Goal: Transaction & Acquisition: Purchase product/service

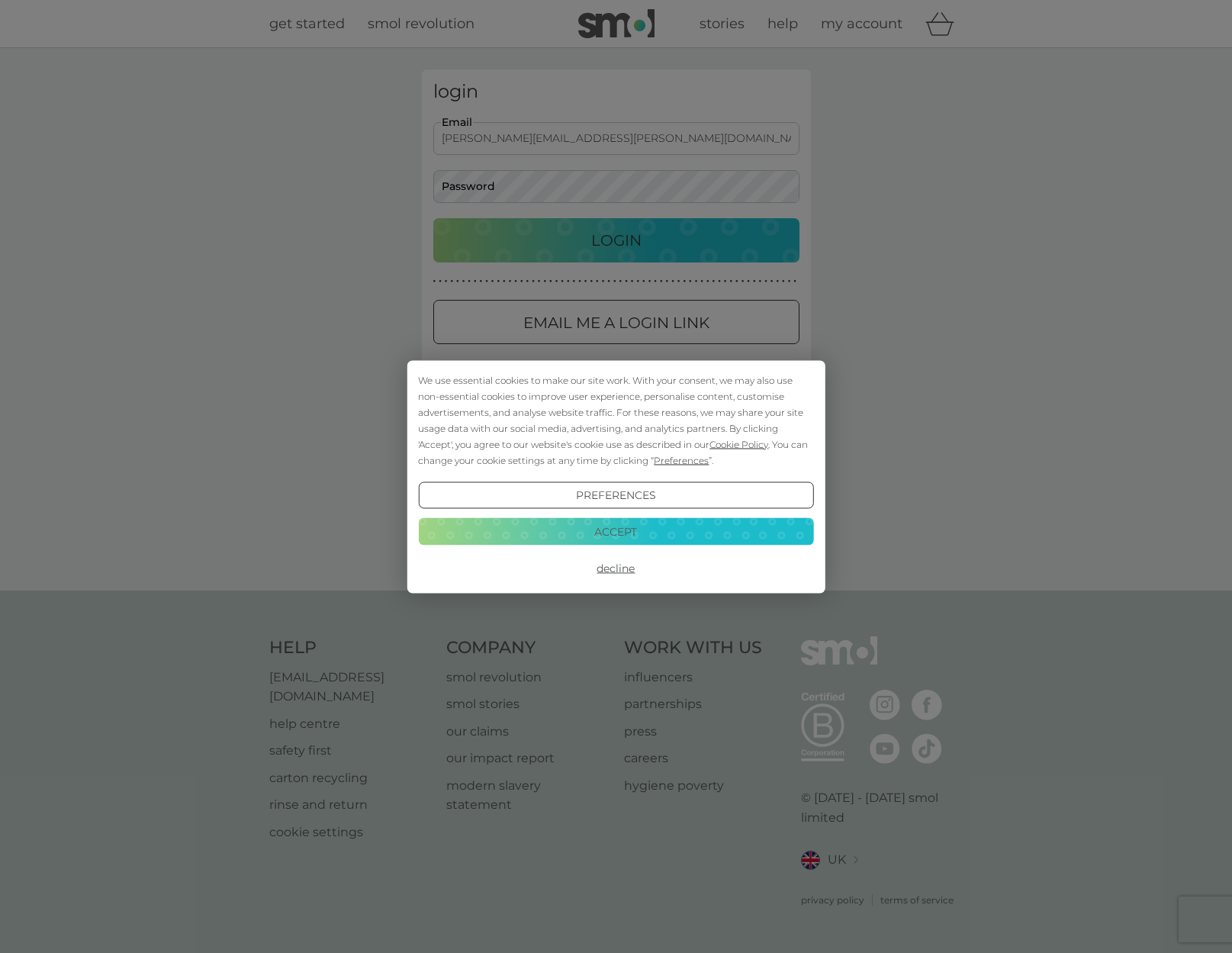
type input "[PERSON_NAME][EMAIL_ADDRESS][PERSON_NAME][DOMAIN_NAME]"
click at [565, 244] on div "We use essential cookies to make our site work. With your consent, we may also …" at bounding box center [616, 476] width 1232 height 953
click at [591, 566] on button "Decline" at bounding box center [615, 567] width 395 height 28
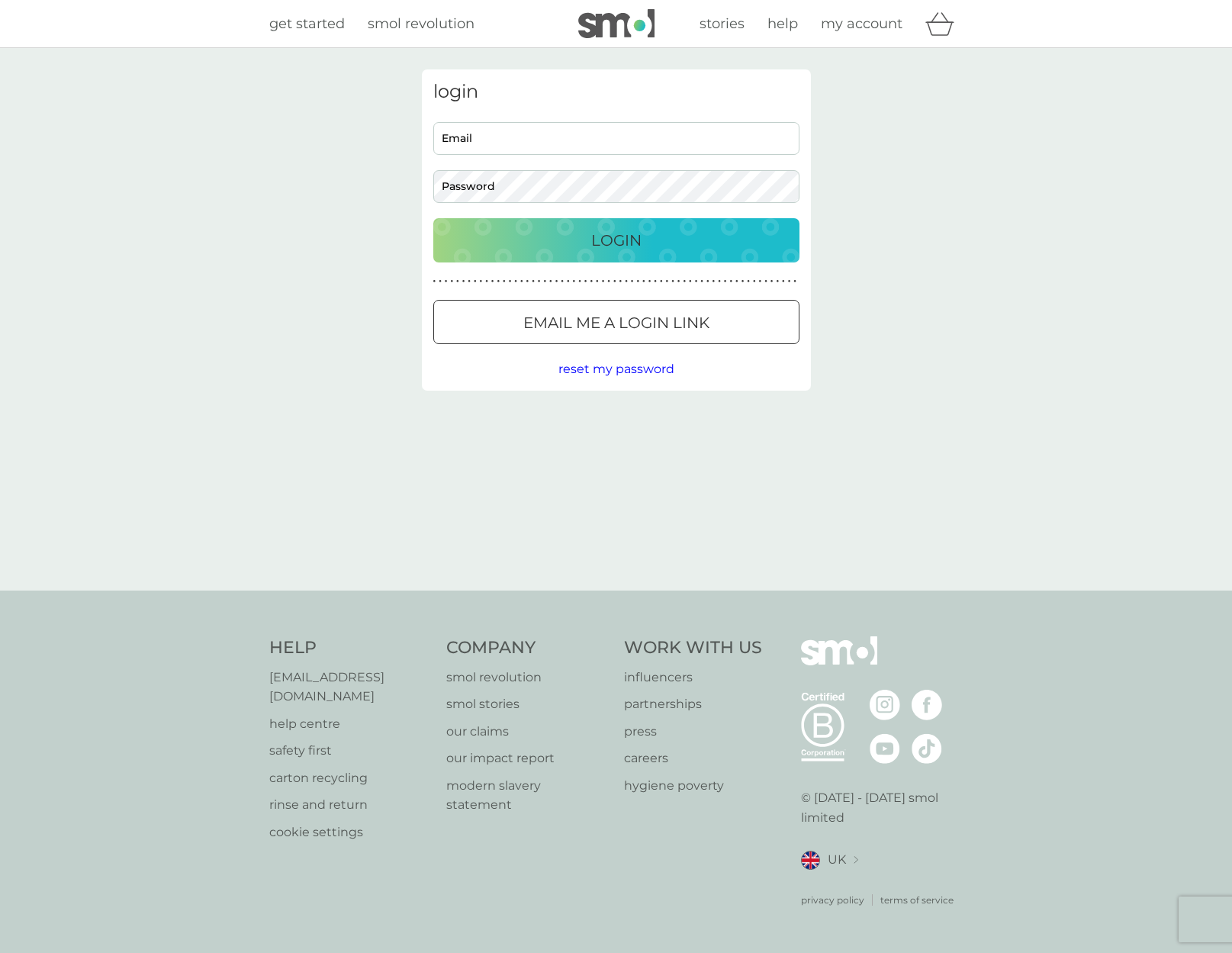
click at [611, 244] on p "Login" at bounding box center [616, 239] width 50 height 24
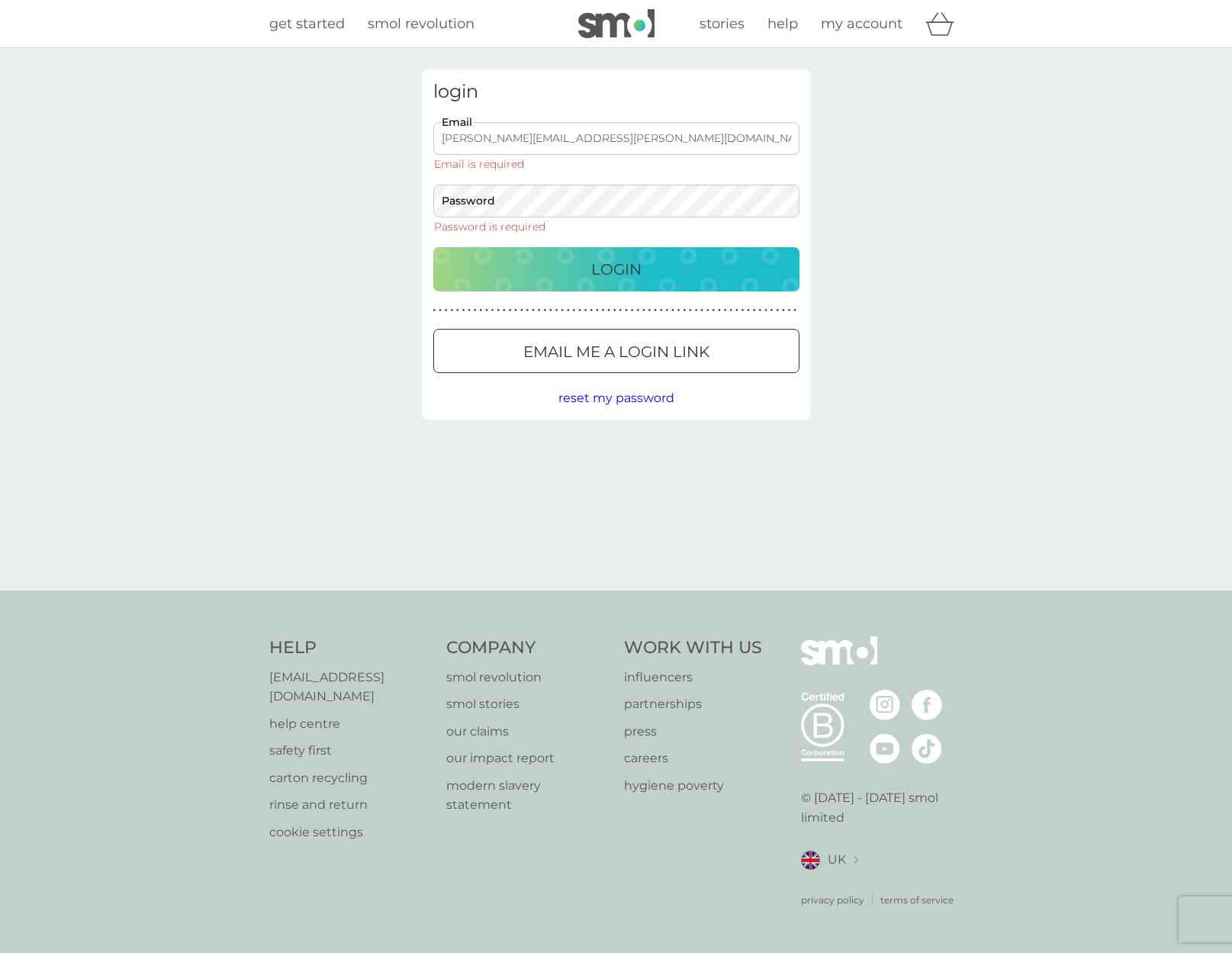
type input "[PERSON_NAME][EMAIL_ADDRESS][PERSON_NAME][DOMAIN_NAME]"
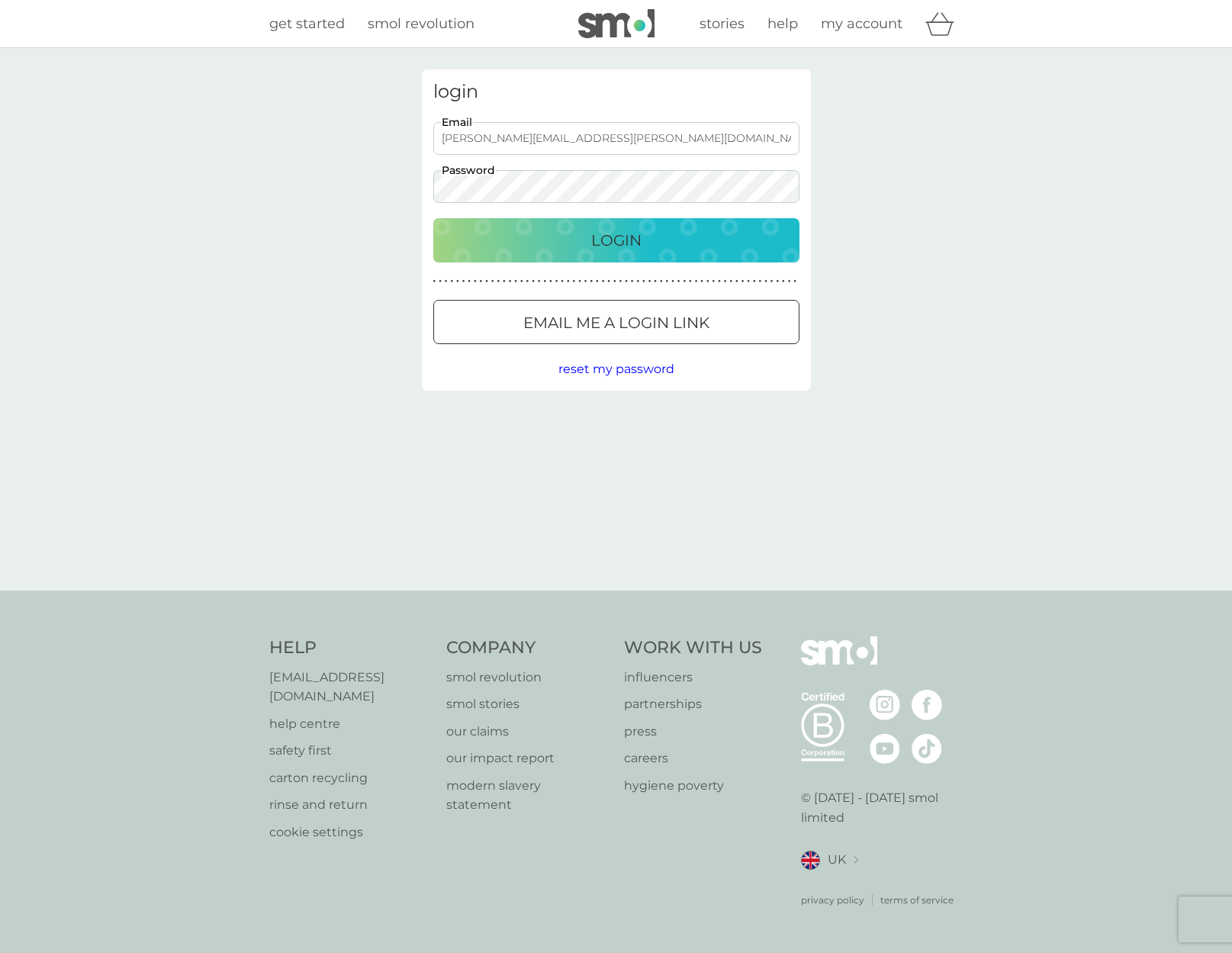
click at [596, 243] on p "Login" at bounding box center [616, 239] width 50 height 24
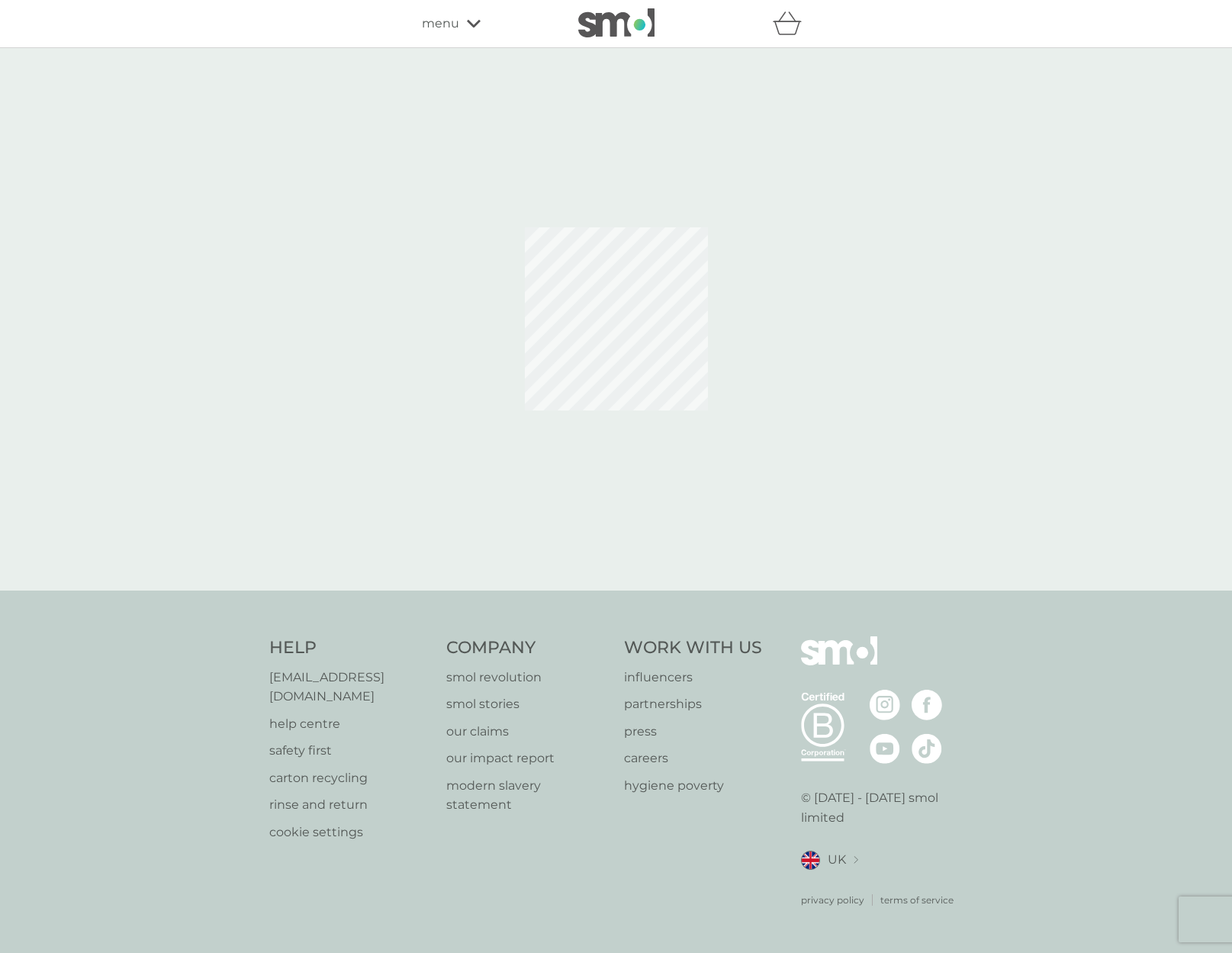
select select "119"
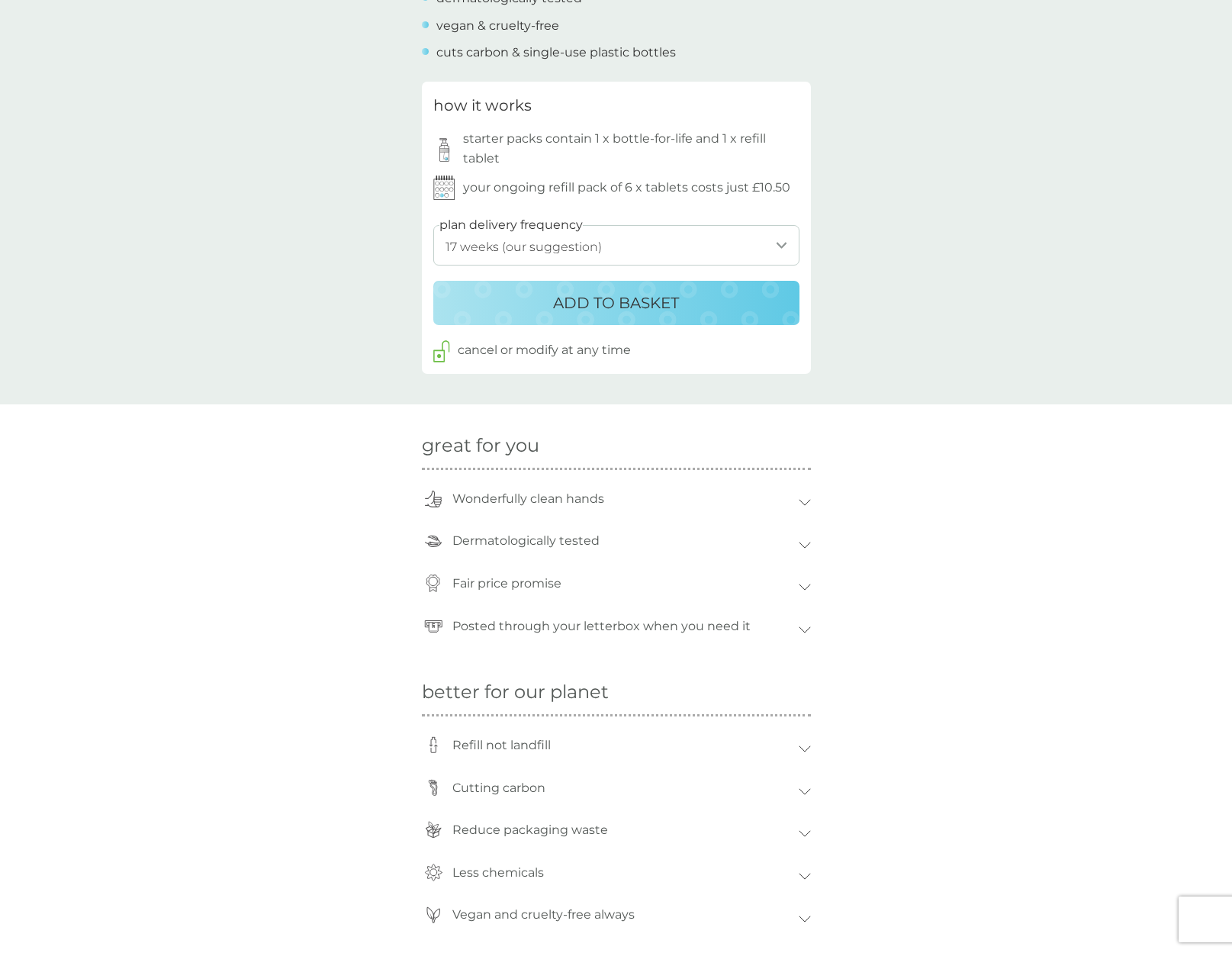
scroll to position [419, 0]
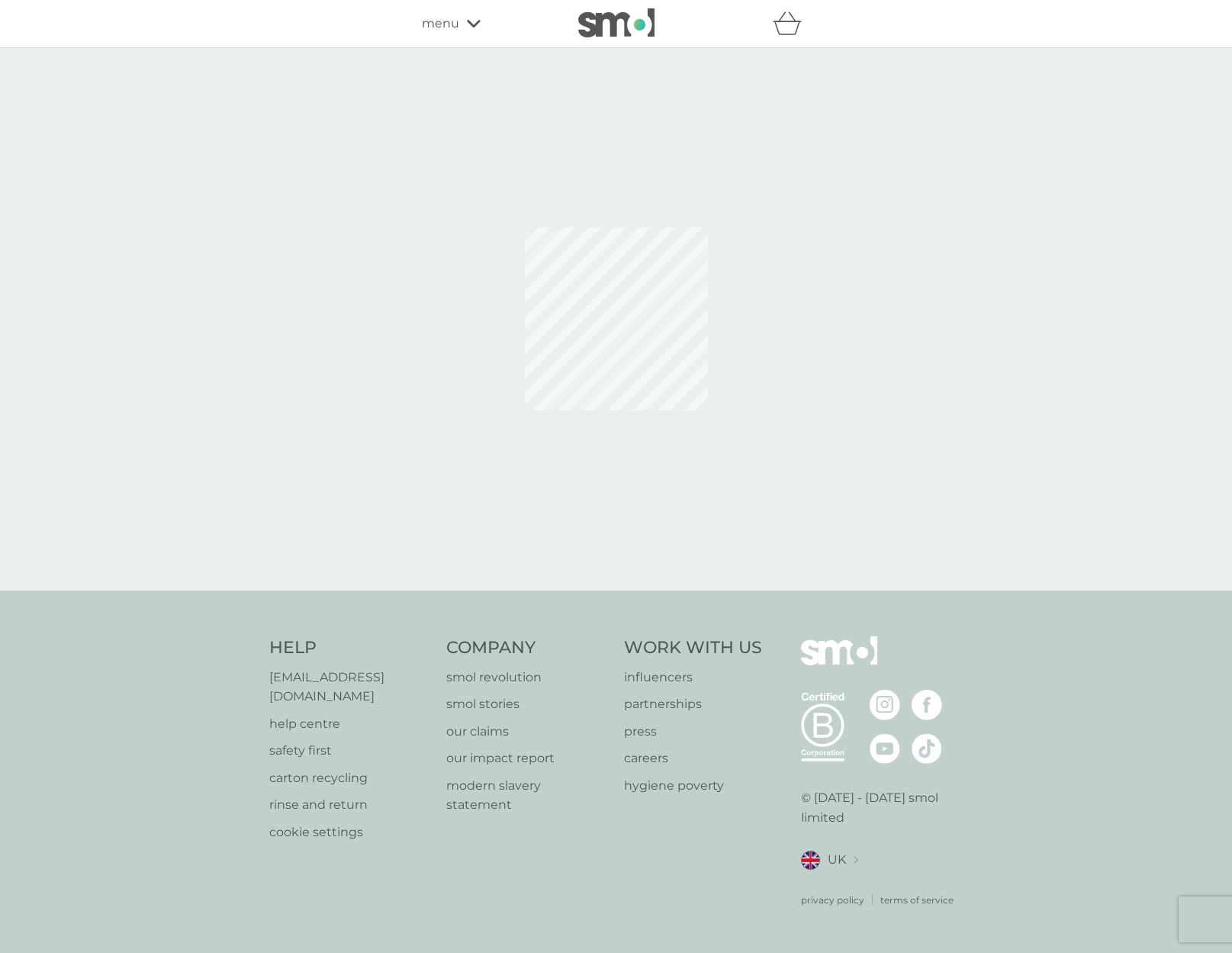
select select "119"
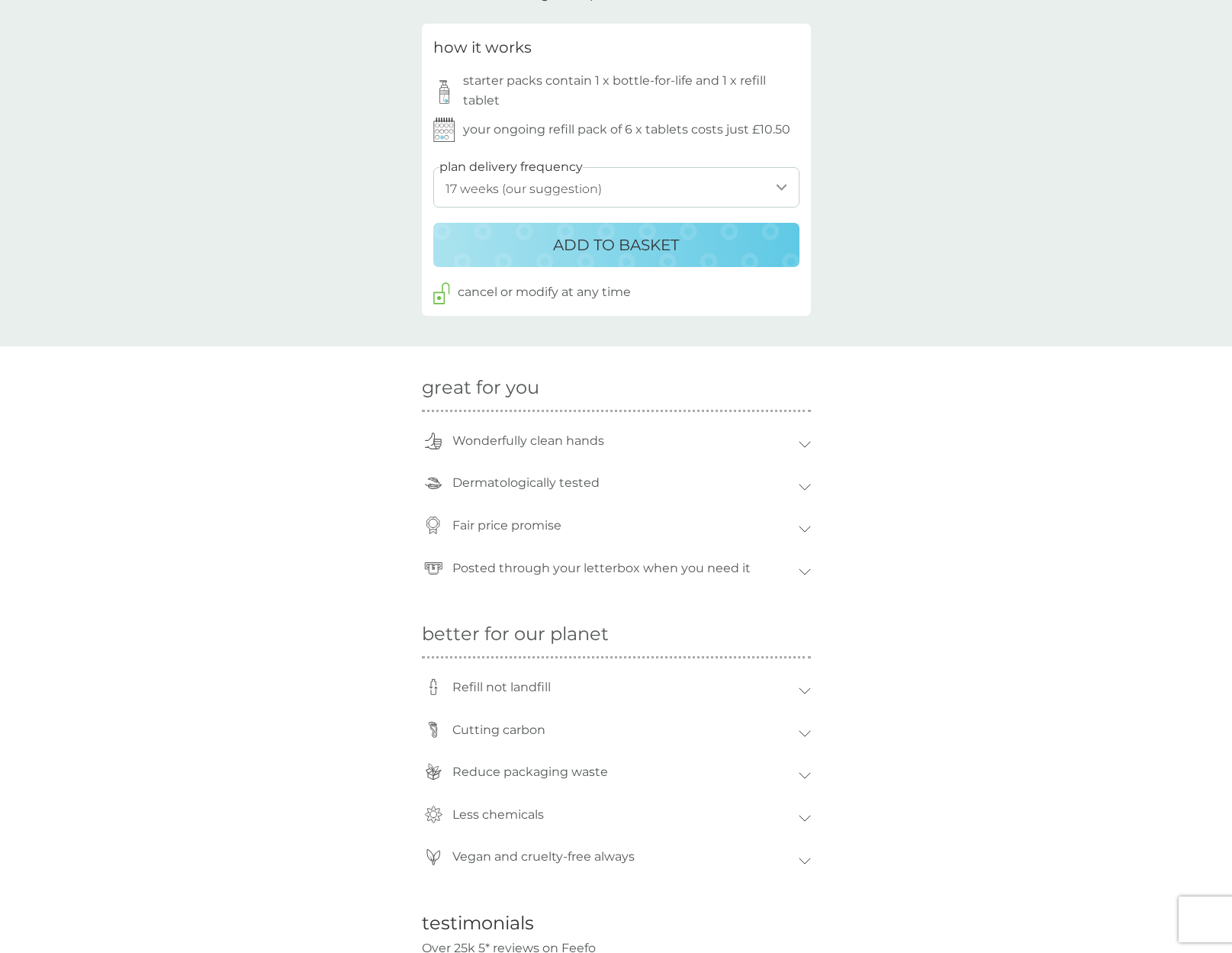
scroll to position [537, 0]
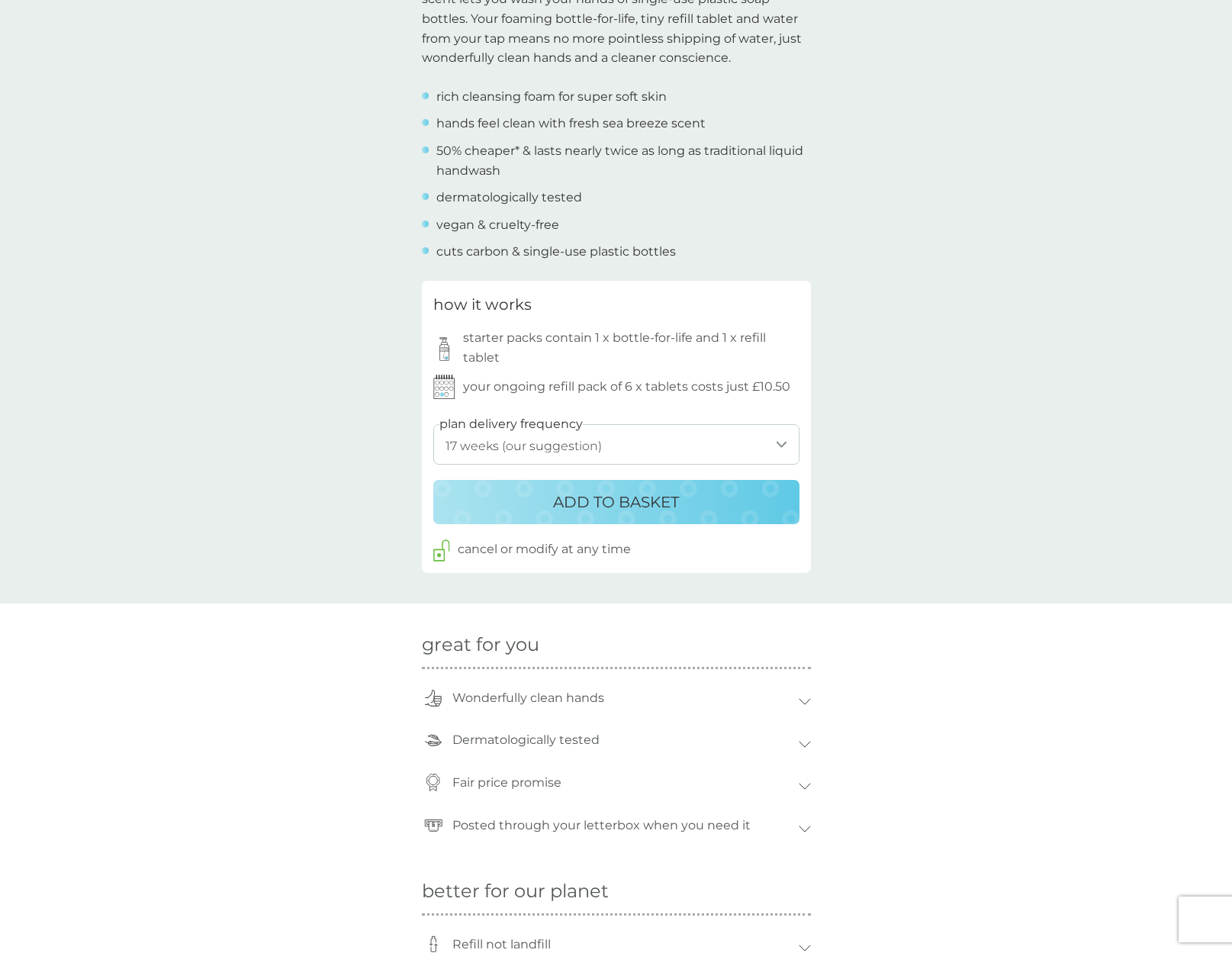
click at [547, 489] on div "ADD TO BASKET" at bounding box center [616, 501] width 335 height 24
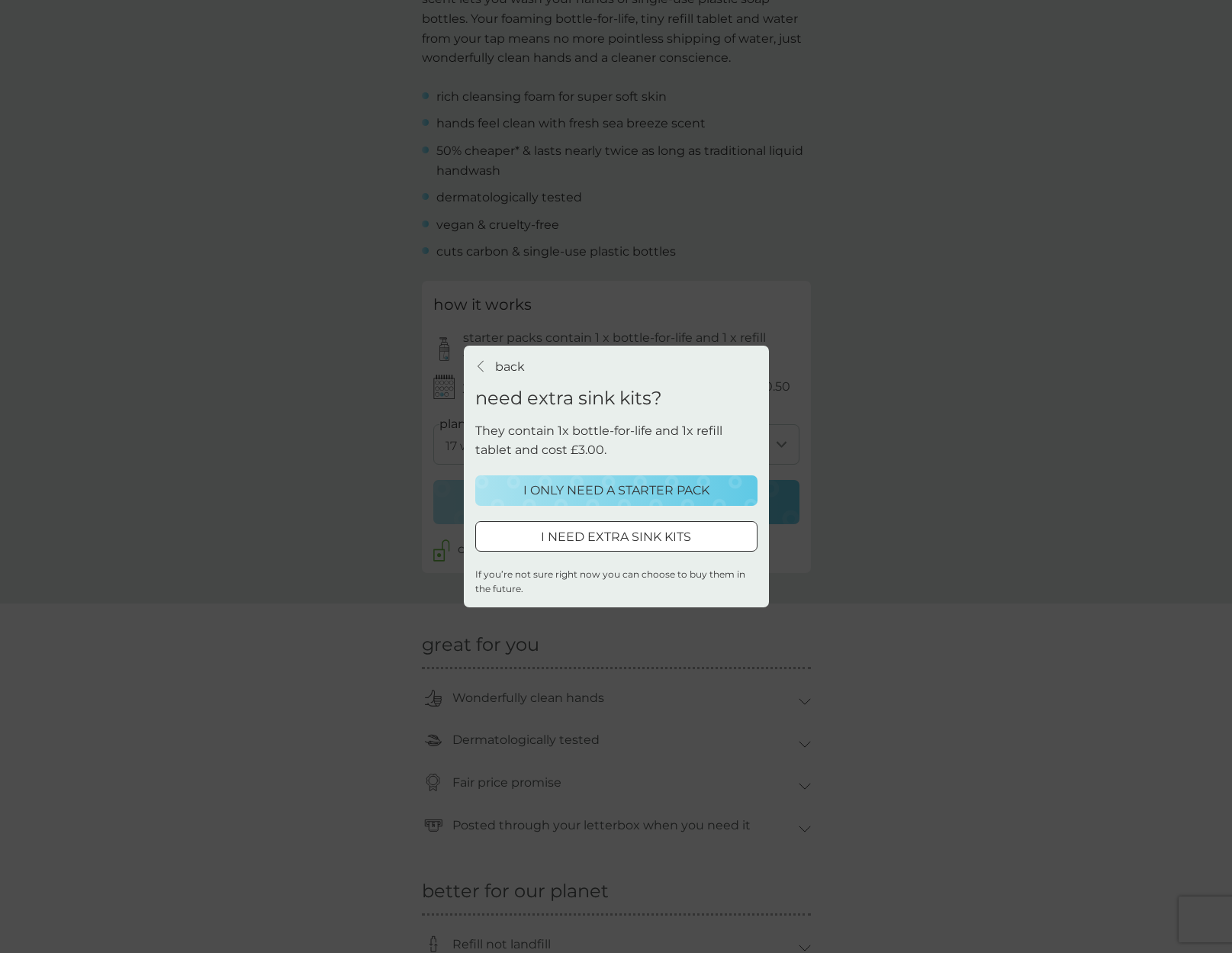
click at [575, 486] on p "I ONLY NEED A STARTER PACK" at bounding box center [617, 490] width 187 height 20
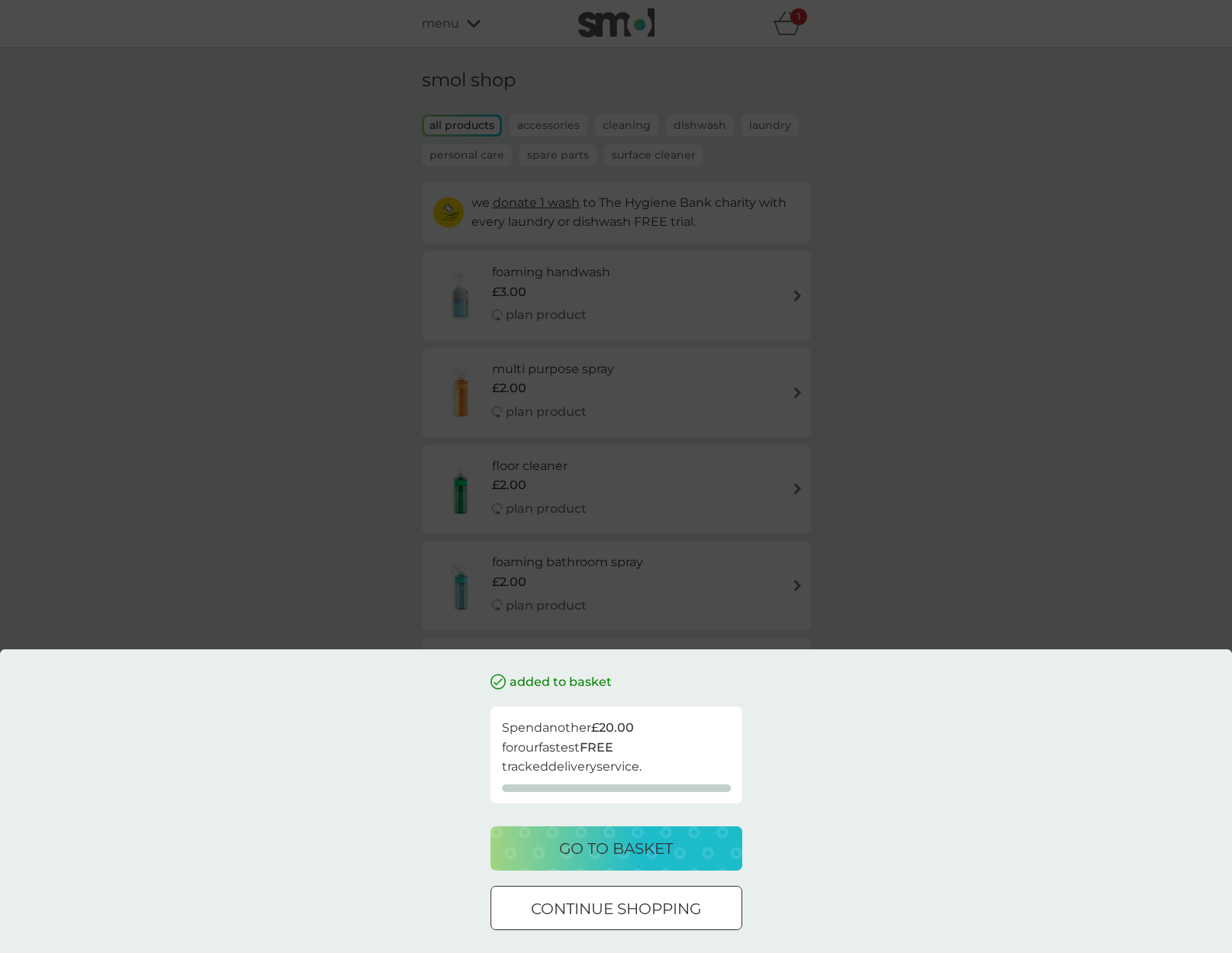
click at [569, 849] on p "go to basket" at bounding box center [616, 847] width 114 height 24
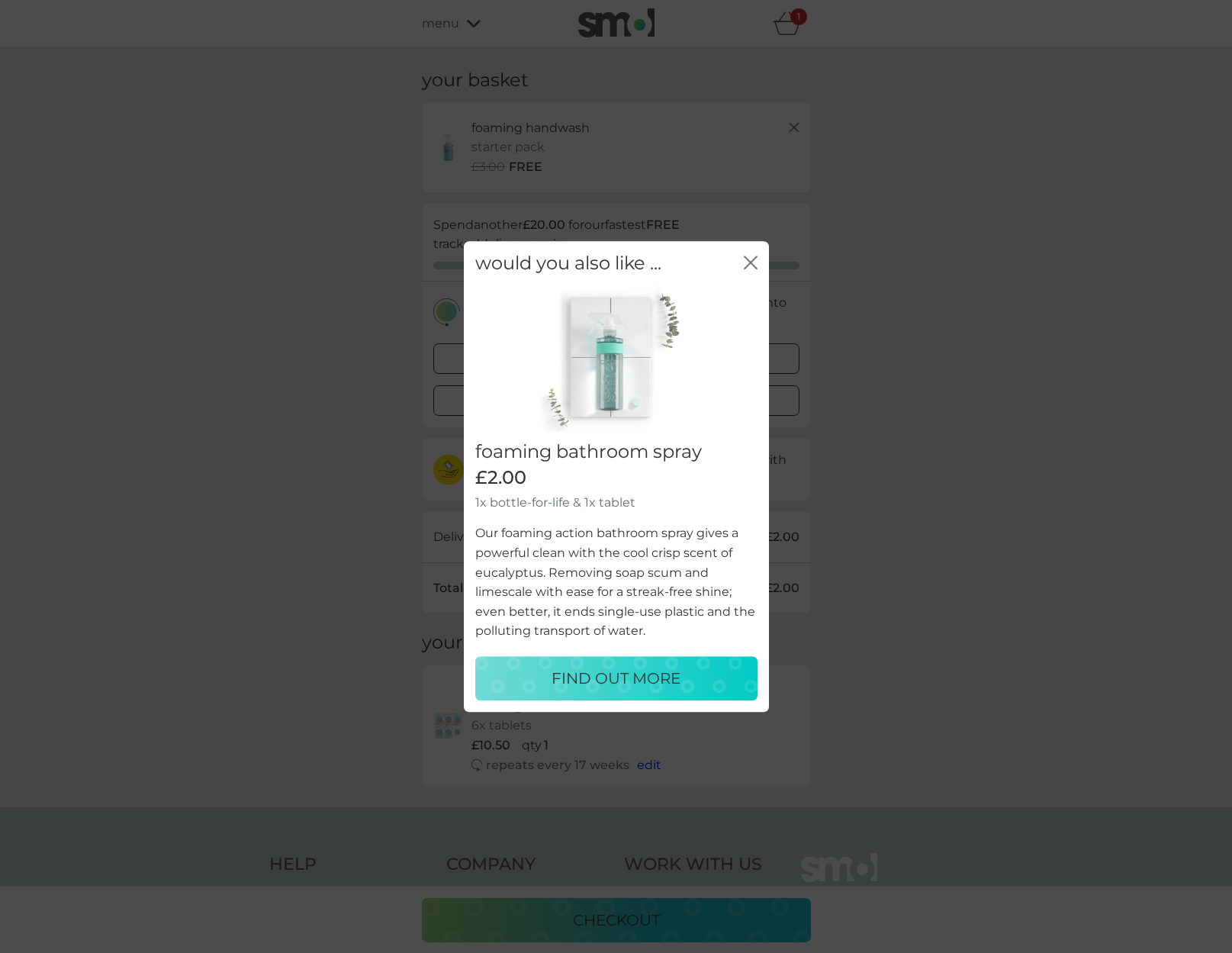
click at [749, 263] on icon "close" at bounding box center [747, 263] width 6 height 13
